Goal: Information Seeking & Learning: Find contact information

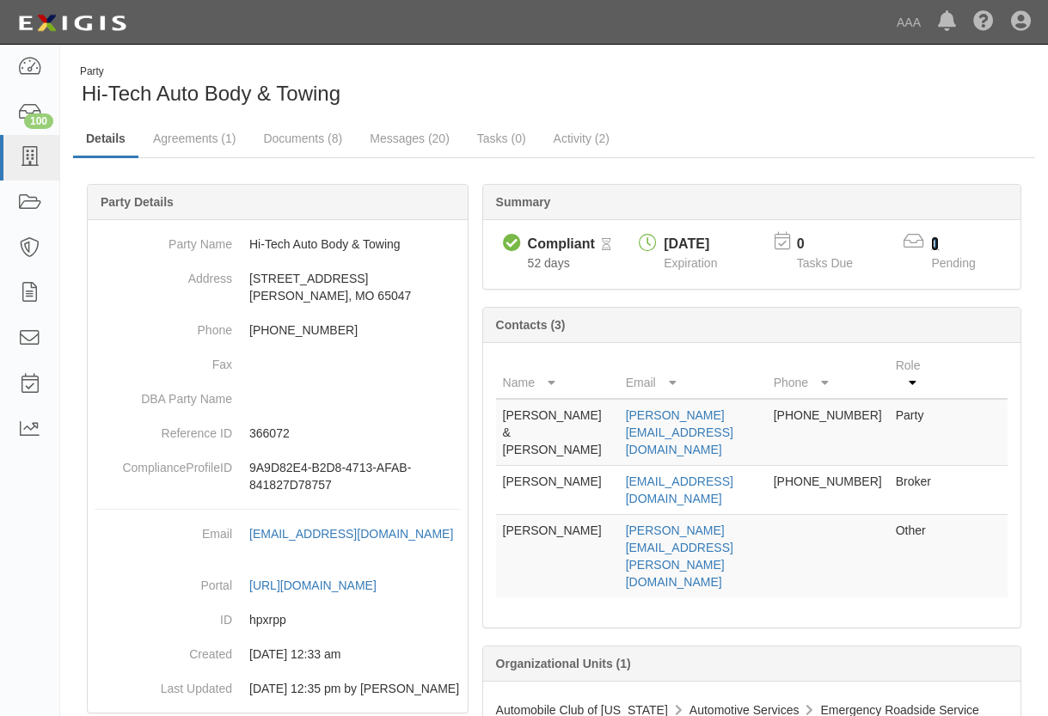
click at [937, 245] on link "1" at bounding box center [935, 243] width 8 height 15
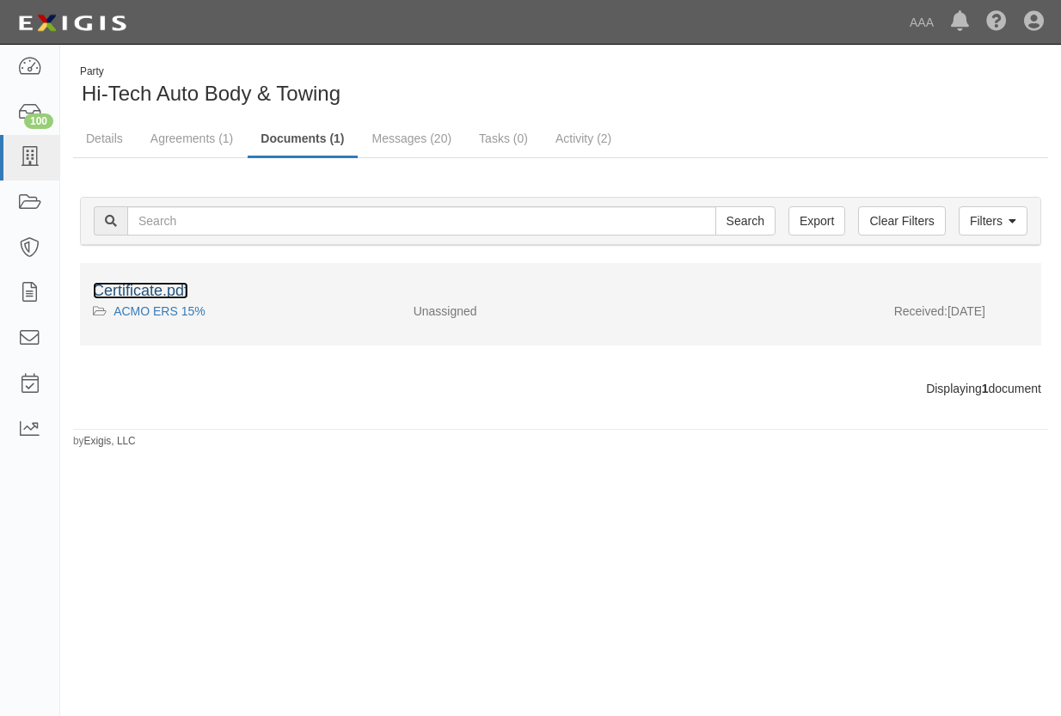
click at [155, 291] on link "Certificate.pdf" at bounding box center [140, 290] width 95 height 17
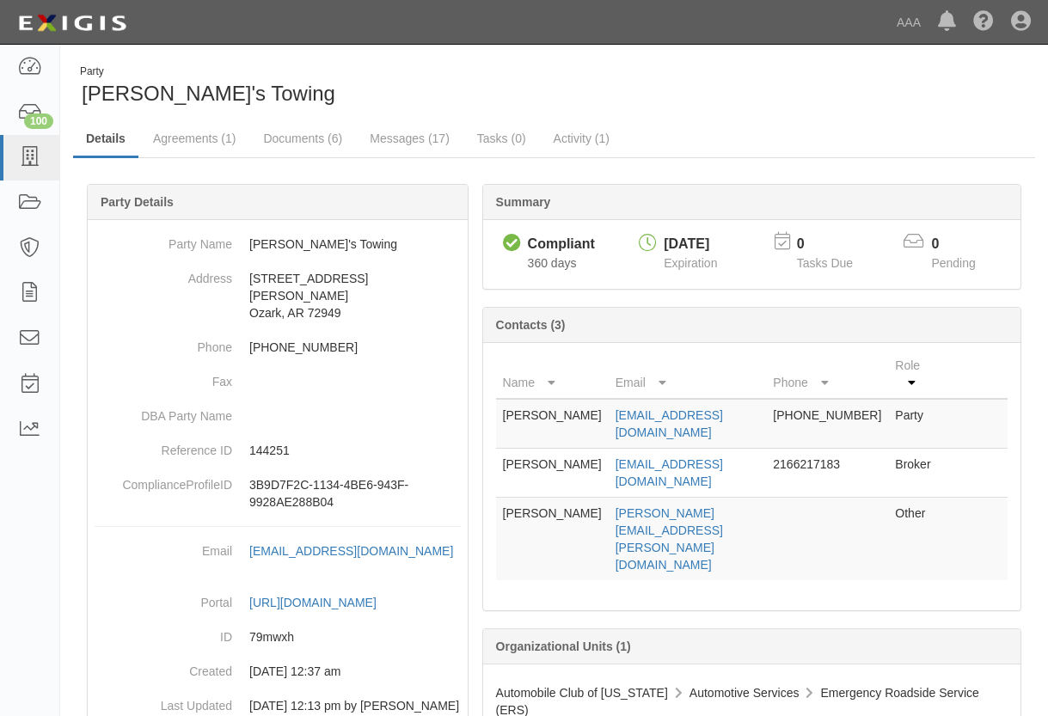
click at [461, 70] on div "Party Ken's Towing" at bounding box center [307, 86] width 468 height 44
drag, startPoint x: 685, startPoint y: 427, endPoint x: 602, endPoint y: 430, distance: 83.4
click at [602, 449] on tr "Evarts Tremaine coi@evartstremaine.com 2166217183 Broker" at bounding box center [751, 473] width 511 height 49
drag, startPoint x: 602, startPoint y: 430, endPoint x: 630, endPoint y: 432, distance: 28.5
copy tr "coi@evartstremaine.com"
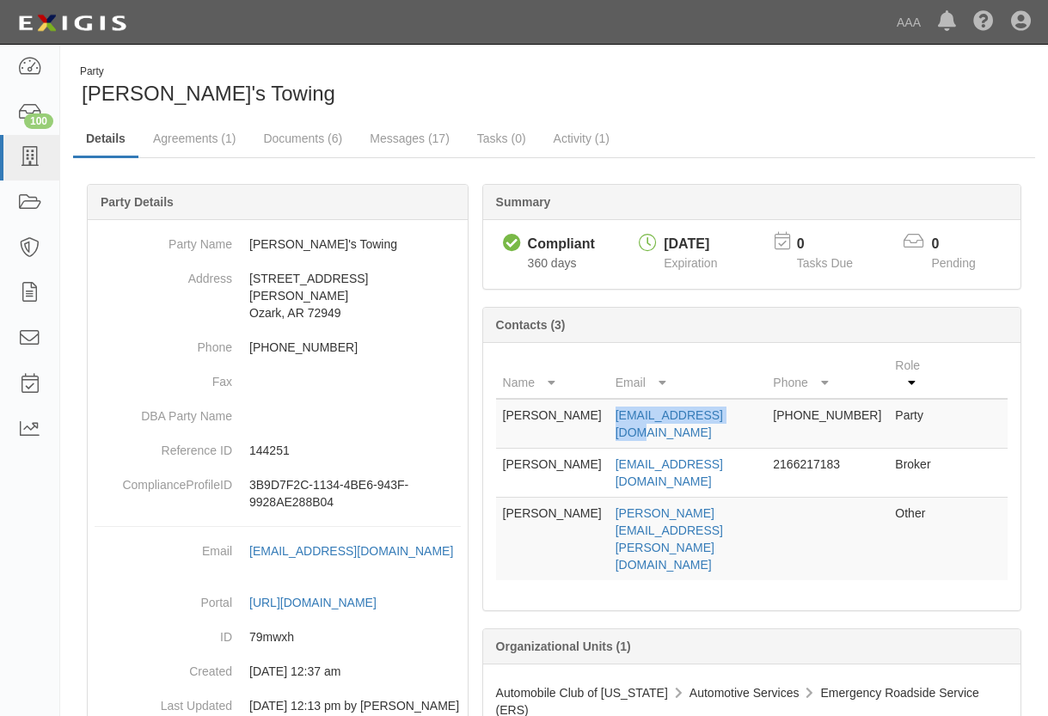
drag, startPoint x: 603, startPoint y: 395, endPoint x: 750, endPoint y: 402, distance: 148.0
click at [750, 402] on td "kensozark@yahoo.com" at bounding box center [688, 424] width 158 height 50
drag, startPoint x: 750, startPoint y: 402, endPoint x: 671, endPoint y: 401, distance: 79.1
copy link "kensozark@yahoo.com"
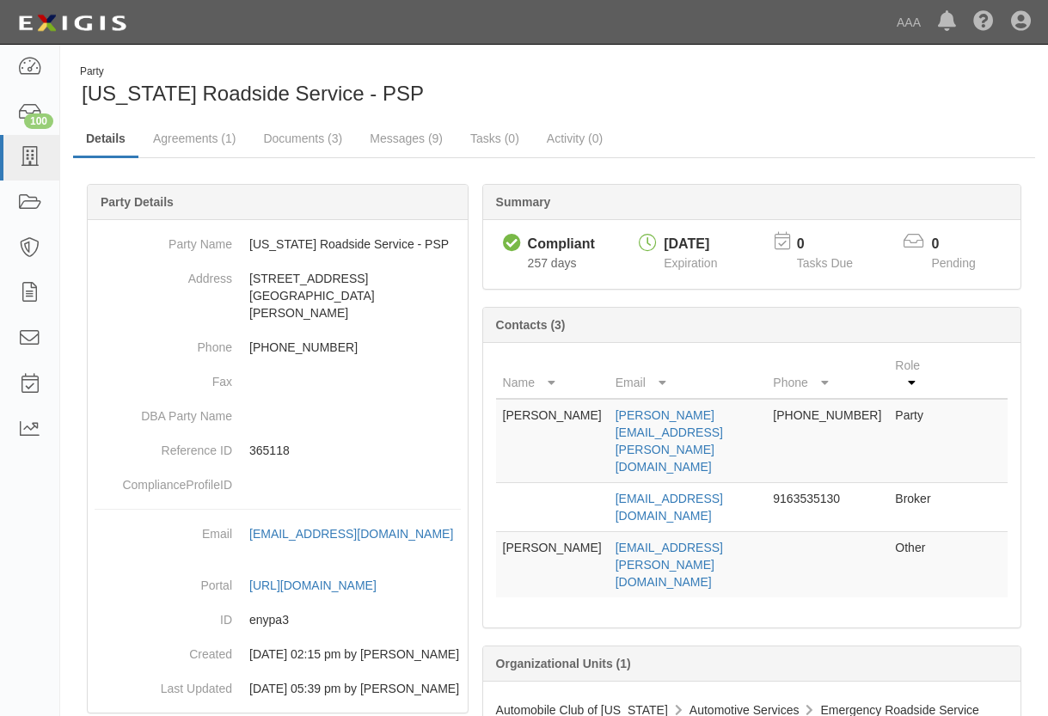
click at [668, 70] on div "Party [US_STATE] Roadside Service - PSP" at bounding box center [554, 86] width 988 height 44
drag, startPoint x: 596, startPoint y: 423, endPoint x: 754, endPoint y: 434, distance: 158.5
click at [754, 483] on tr "[EMAIL_ADDRESS][DOMAIN_NAME] 9163535130 Broker" at bounding box center [751, 507] width 511 height 49
drag, startPoint x: 754, startPoint y: 434, endPoint x: 670, endPoint y: 425, distance: 84.8
copy tr "info@glandersonins.com"
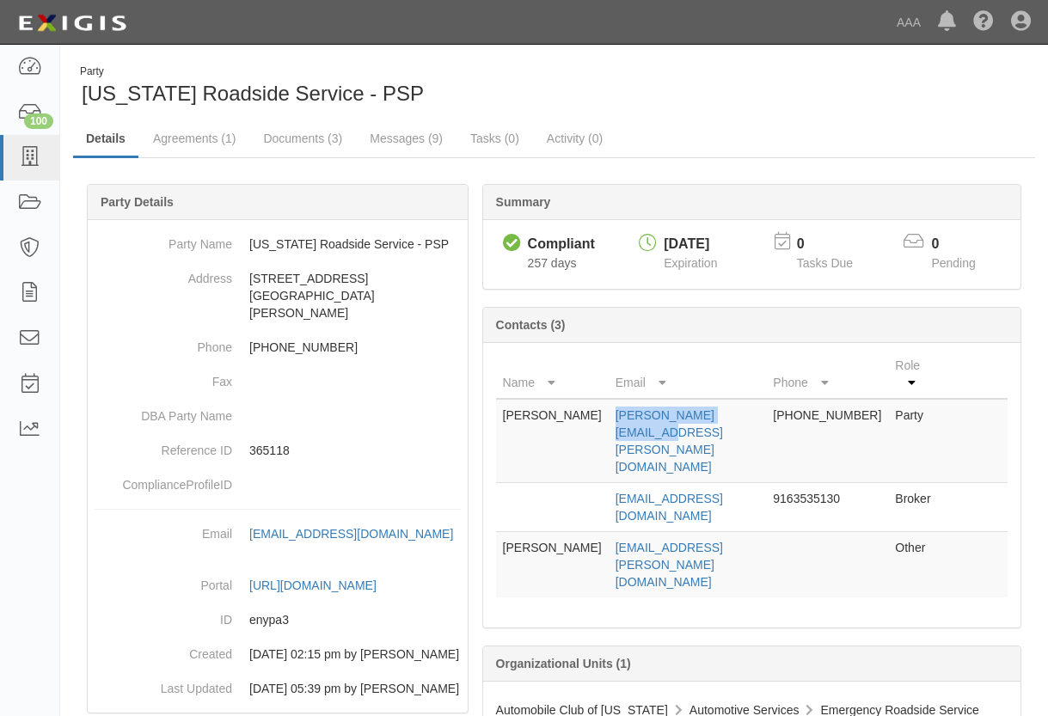
drag, startPoint x: 601, startPoint y: 392, endPoint x: 763, endPoint y: 401, distance: 162.7
click at [763, 401] on td "sam.rahimian@gmail.com" at bounding box center [688, 441] width 158 height 84
drag, startPoint x: 763, startPoint y: 401, endPoint x: 694, endPoint y: 401, distance: 69.6
copy link "sam.rahimian@gmail.com"
click at [107, 670] on dd "01/17/2024 02:15 pm by Benjamin Tully" at bounding box center [278, 654] width 366 height 34
